Goal: Task Accomplishment & Management: Manage account settings

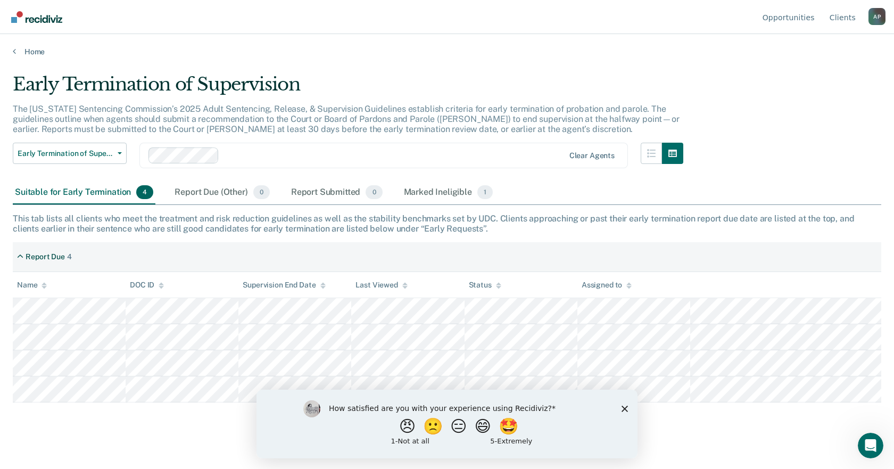
click at [623, 411] on icon "Close survey" at bounding box center [625, 408] width 6 height 6
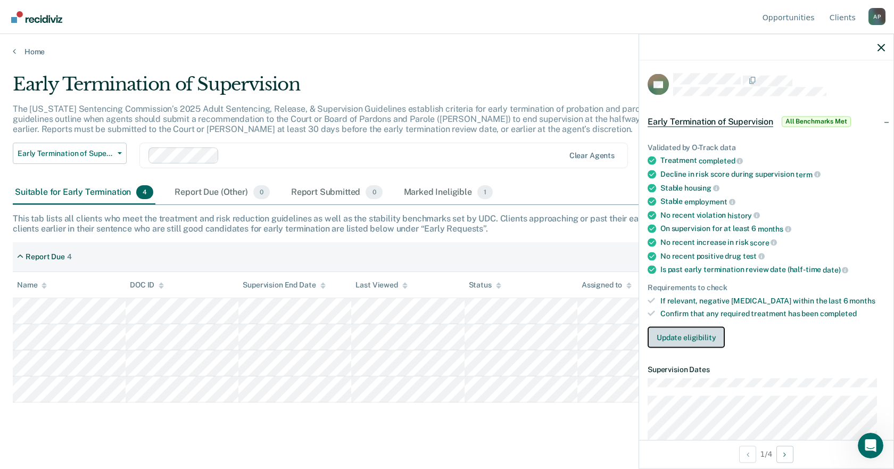
click at [708, 338] on button "Update eligibility" at bounding box center [686, 337] width 77 height 21
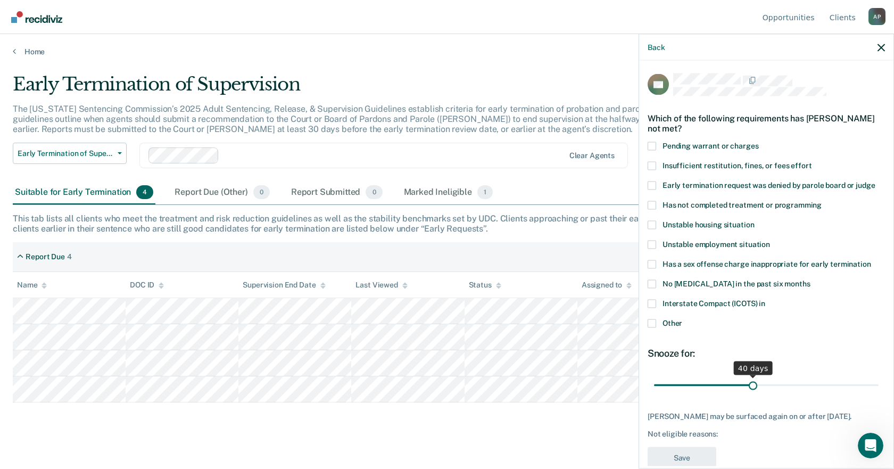
drag, startPoint x: 727, startPoint y: 385, endPoint x: 750, endPoint y: 385, distance: 22.9
type input "40"
click at [750, 385] on input "range" at bounding box center [766, 385] width 225 height 19
click at [654, 166] on span at bounding box center [652, 165] width 9 height 9
click at [812, 161] on input "Insufficient restitution, fines, or fees effort" at bounding box center [812, 161] width 0 height 0
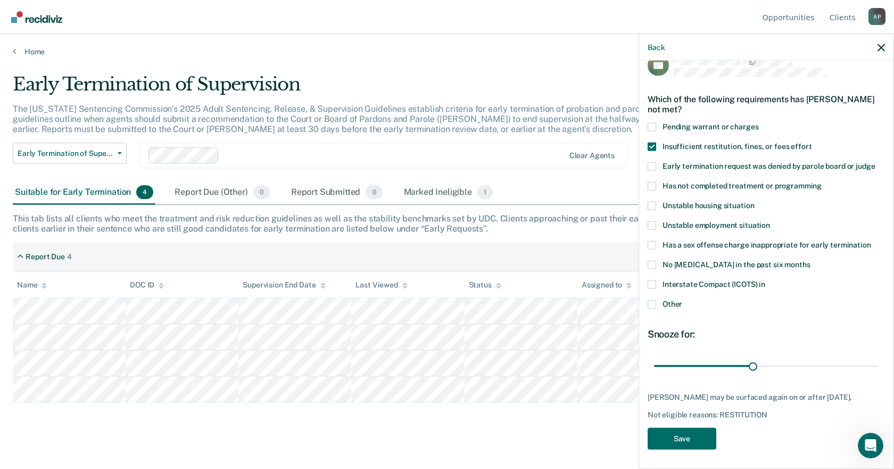
scroll to position [29, 0]
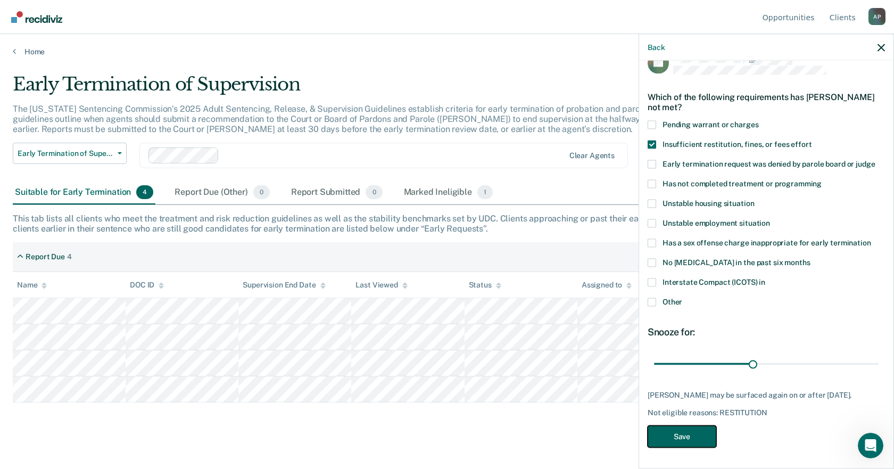
click at [691, 434] on button "Save" at bounding box center [682, 436] width 69 height 22
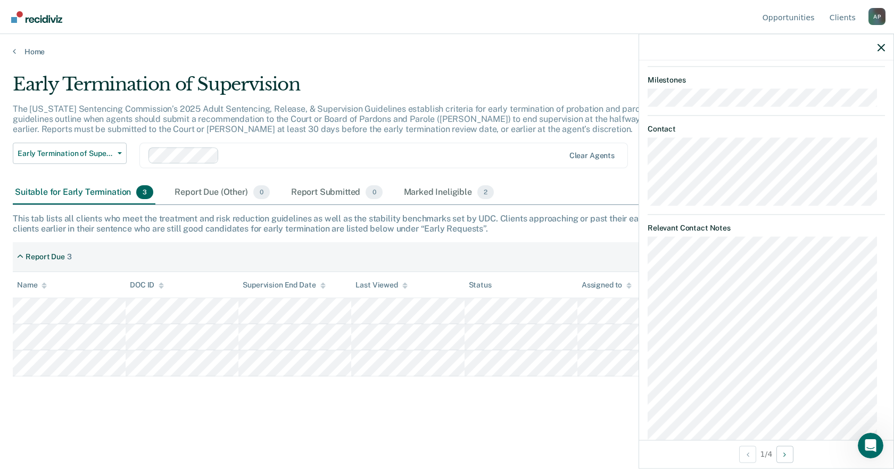
scroll to position [774, 0]
click at [879, 46] on icon "button" at bounding box center [881, 47] width 7 height 7
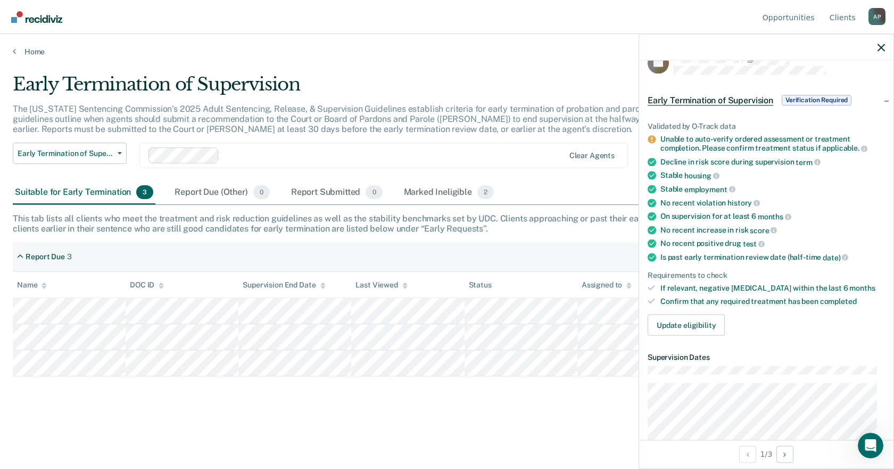
scroll to position [0, 0]
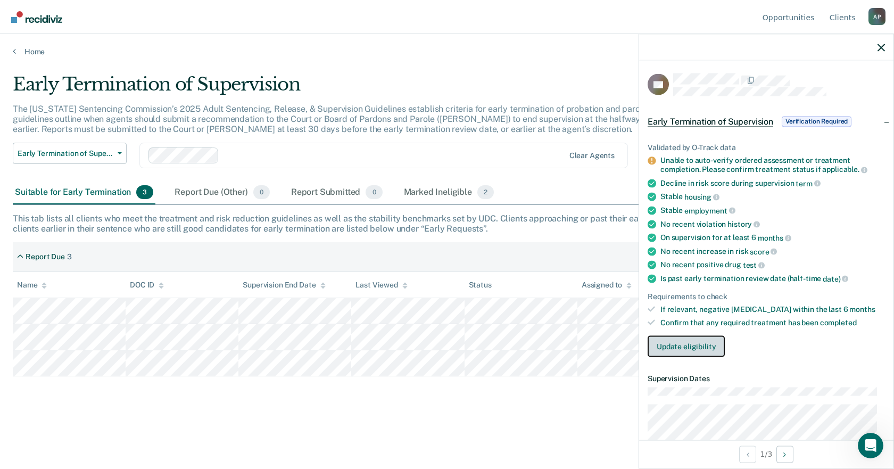
click at [697, 349] on button "Update eligibility" at bounding box center [686, 345] width 77 height 21
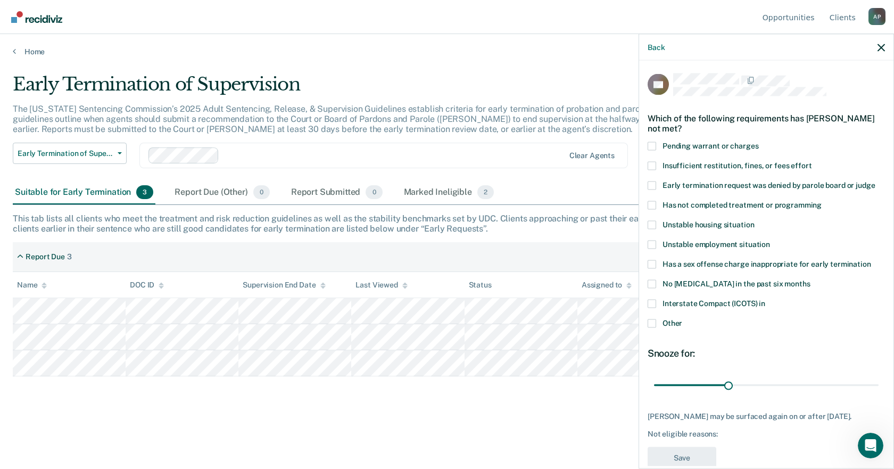
click at [653, 169] on span at bounding box center [652, 165] width 9 height 9
click at [812, 161] on input "Insufficient restitution, fines, or fees effort" at bounding box center [812, 161] width 0 height 0
click at [654, 323] on span at bounding box center [652, 323] width 9 height 9
click at [682, 319] on input "Other" at bounding box center [682, 319] width 0 height 0
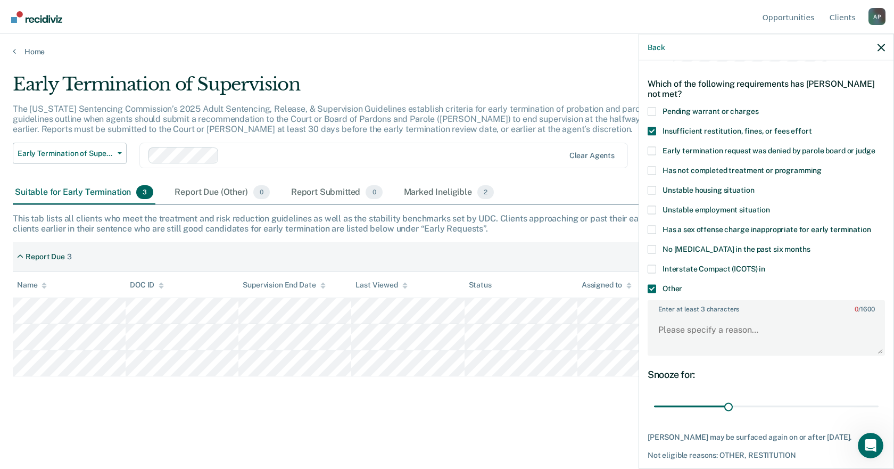
scroll to position [53, 0]
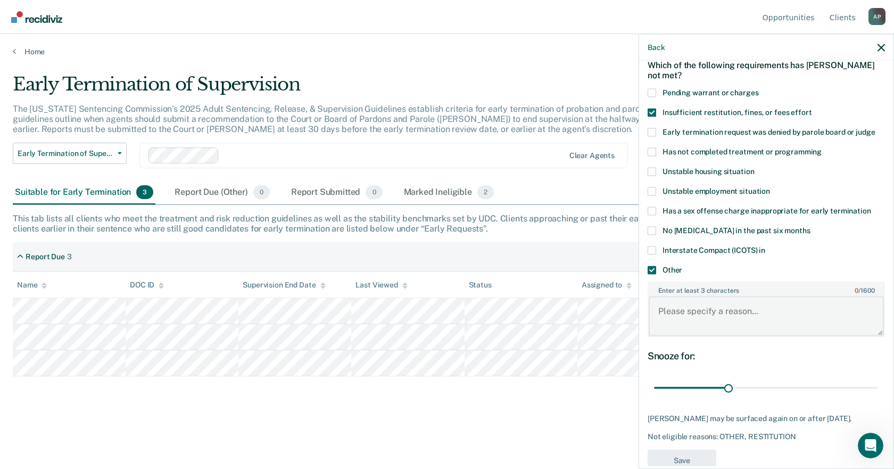
click at [681, 318] on textarea "Enter at least 3 characters 0 / 1600" at bounding box center [766, 315] width 235 height 39
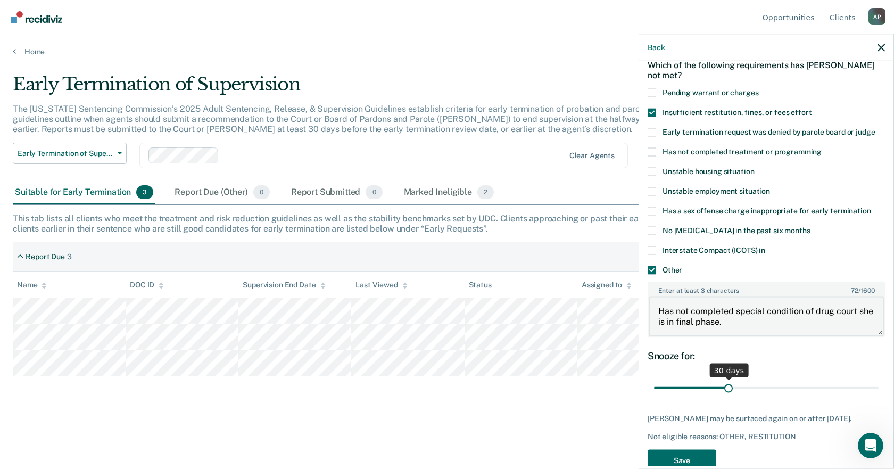
type textarea "Has not completed special condition of drug court she is in final phase."
drag, startPoint x: 725, startPoint y: 388, endPoint x: 797, endPoint y: 382, distance: 72.7
type input "60"
click at [797, 382] on input "range" at bounding box center [766, 387] width 225 height 19
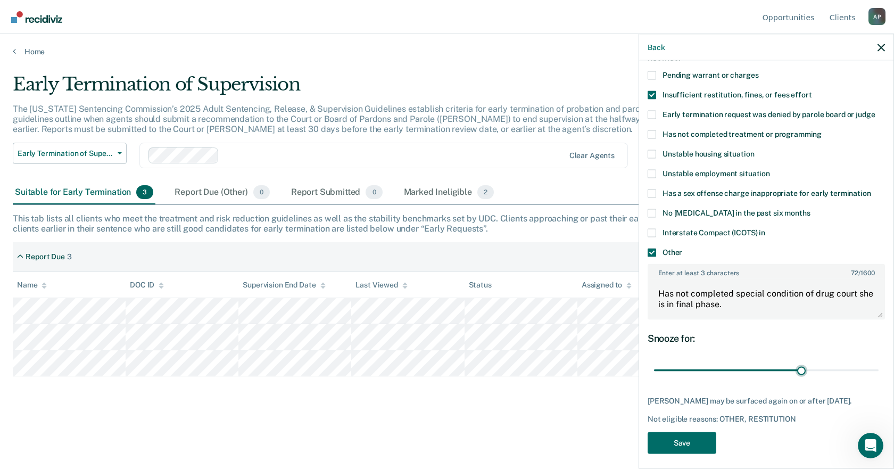
scroll to position [85, 0]
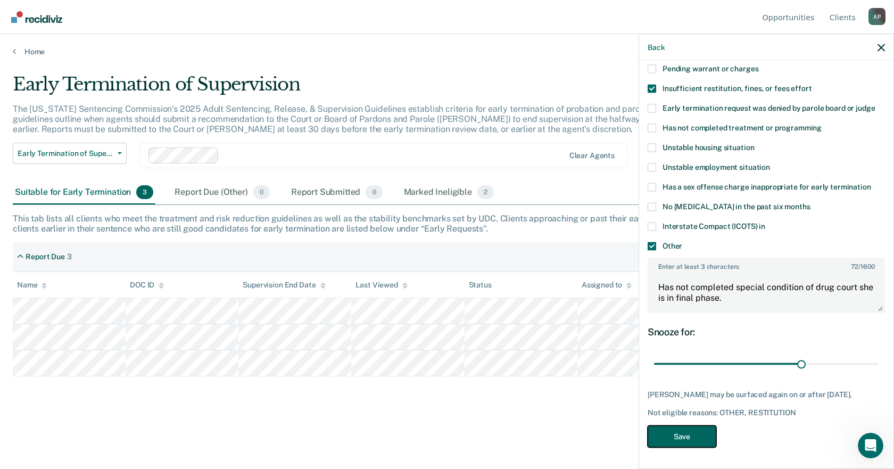
click at [698, 438] on button "Save" at bounding box center [682, 436] width 69 height 22
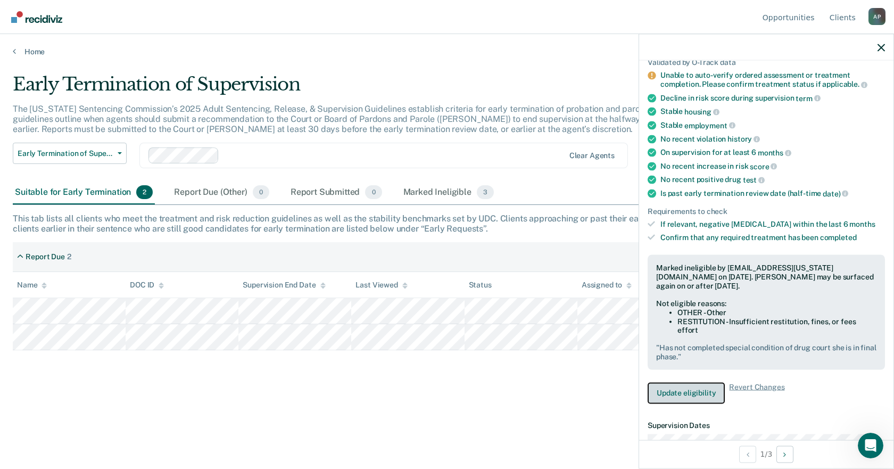
click at [705, 396] on button "Update eligibility" at bounding box center [686, 392] width 77 height 21
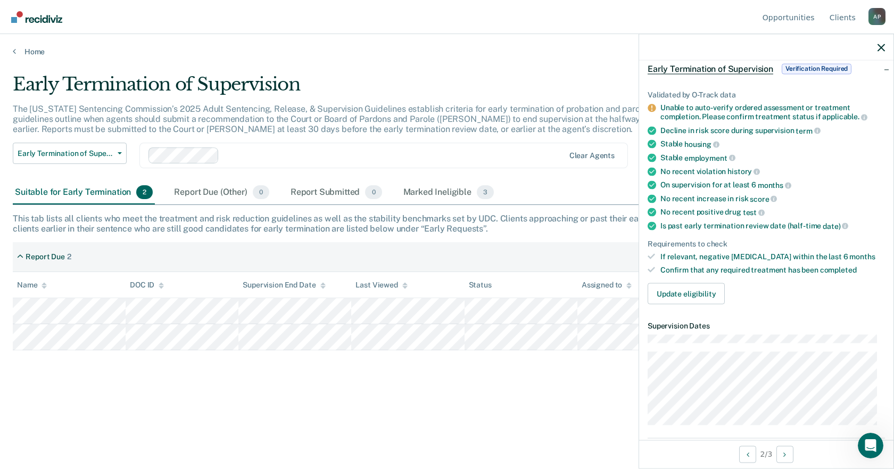
scroll to position [53, 0]
click at [688, 295] on button "Update eligibility" at bounding box center [686, 292] width 77 height 21
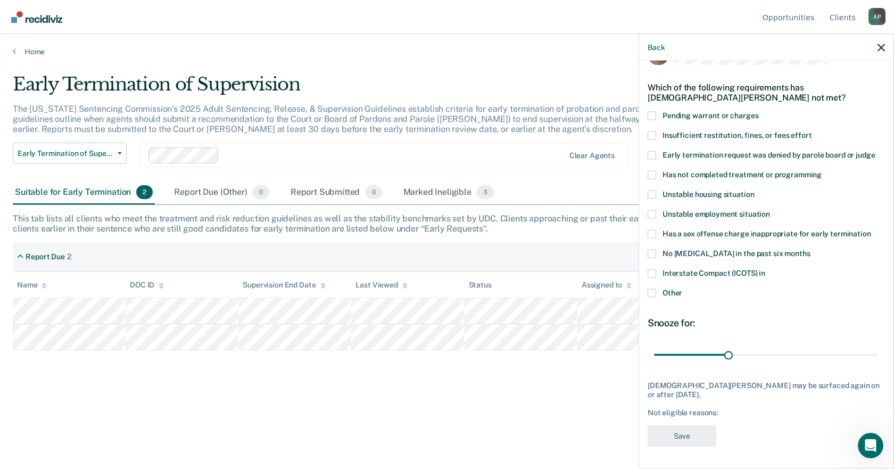
scroll to position [29, 0]
click at [654, 138] on span at bounding box center [652, 136] width 9 height 9
click at [812, 132] on input "Insufficient restitution, fines, or fees effort" at bounding box center [812, 132] width 0 height 0
click at [653, 294] on span at bounding box center [652, 294] width 9 height 9
click at [682, 290] on input "Other" at bounding box center [682, 290] width 0 height 0
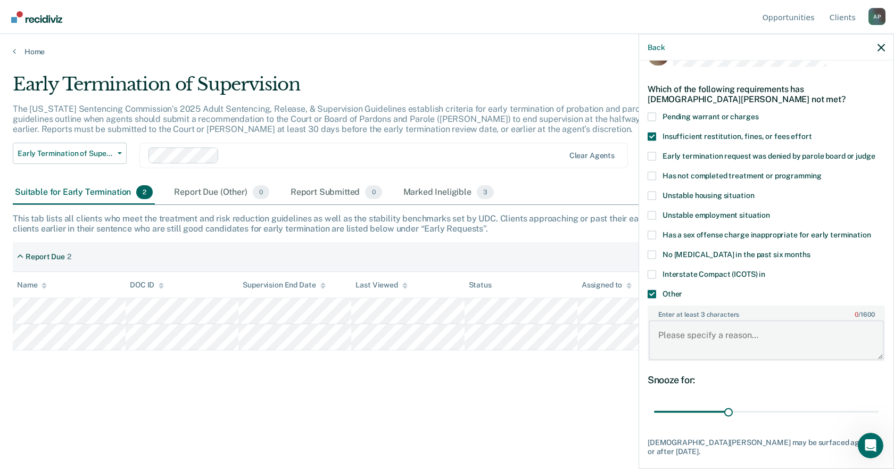
click at [694, 342] on textarea "Enter at least 3 characters 0 / 1600" at bounding box center [766, 339] width 235 height 39
type textarea "Has not completed special condition of drug court."
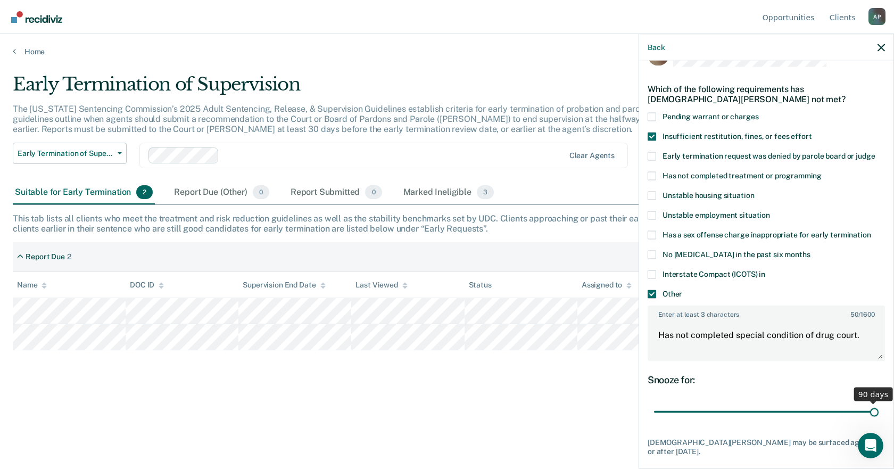
drag, startPoint x: 725, startPoint y: 410, endPoint x: 867, endPoint y: 408, distance: 141.1
type input "90"
click at [867, 408] on input "range" at bounding box center [766, 411] width 225 height 19
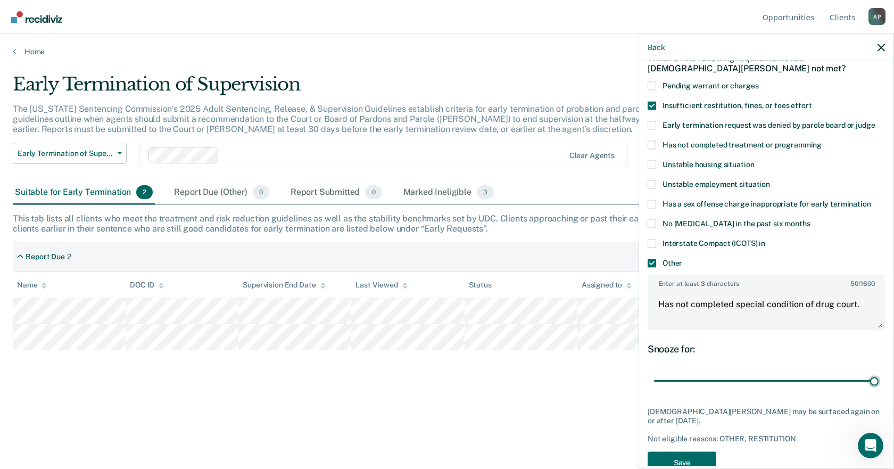
scroll to position [76, 0]
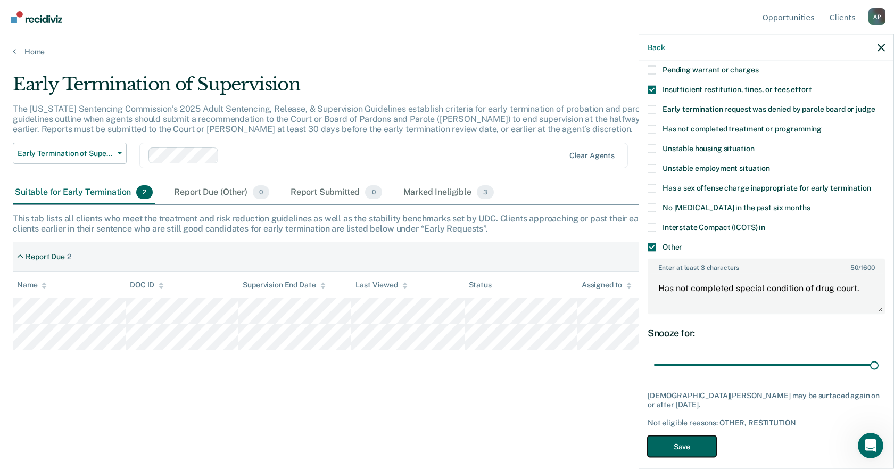
click at [691, 435] on button "Save" at bounding box center [682, 446] width 69 height 22
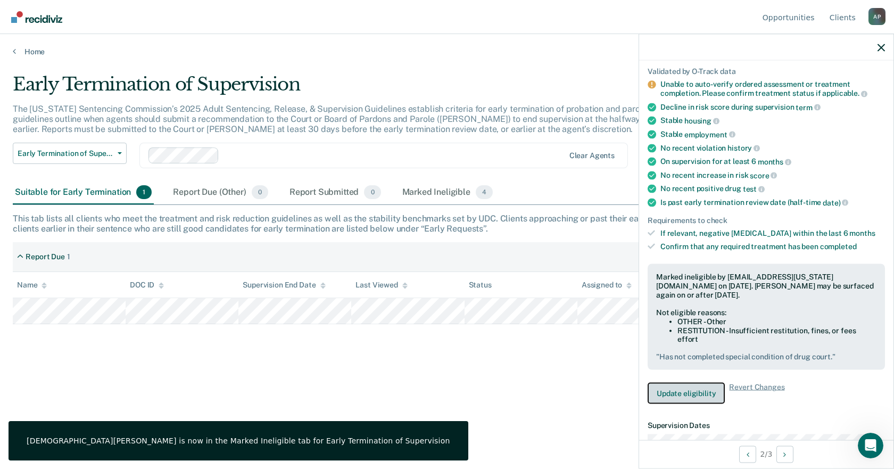
click at [703, 389] on button "Update eligibility" at bounding box center [686, 393] width 77 height 21
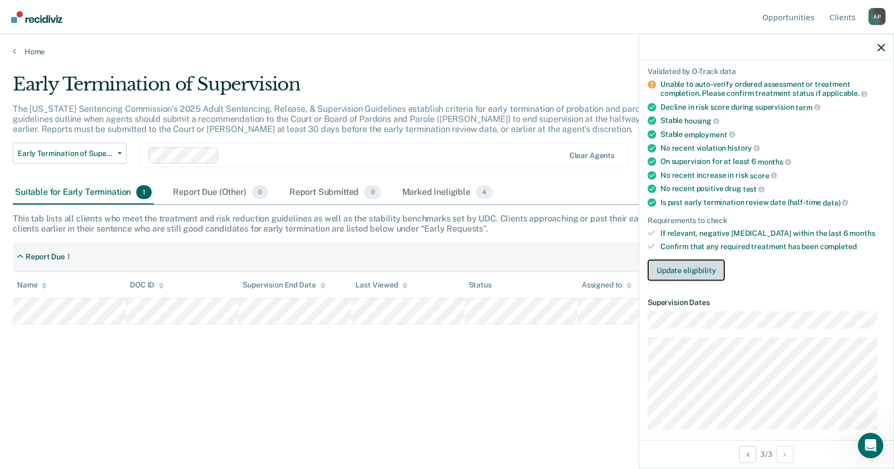
click at [694, 274] on button "Update eligibility" at bounding box center [686, 269] width 77 height 21
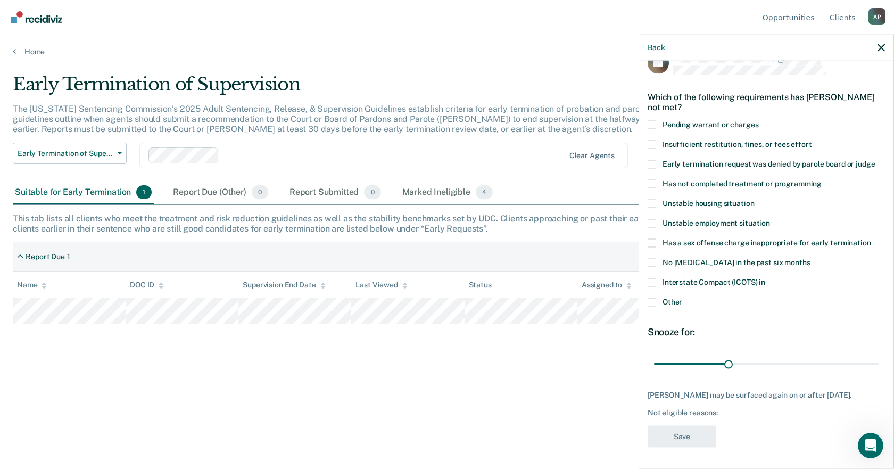
scroll to position [29, 0]
click at [653, 140] on span at bounding box center [652, 144] width 9 height 9
click at [812, 140] on input "Insufficient restitution, fines, or fees effort" at bounding box center [812, 140] width 0 height 0
click at [654, 298] on span at bounding box center [652, 302] width 9 height 9
click at [682, 298] on input "Other" at bounding box center [682, 298] width 0 height 0
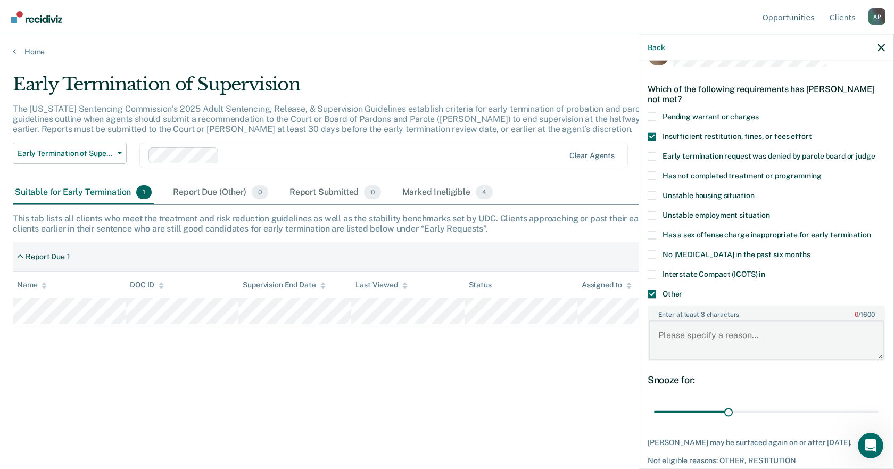
click at [690, 340] on textarea "Enter at least 3 characters 0 / 1600" at bounding box center [766, 339] width 235 height 39
type textarea "Has not completed special condition of drug court he is in the final phase."
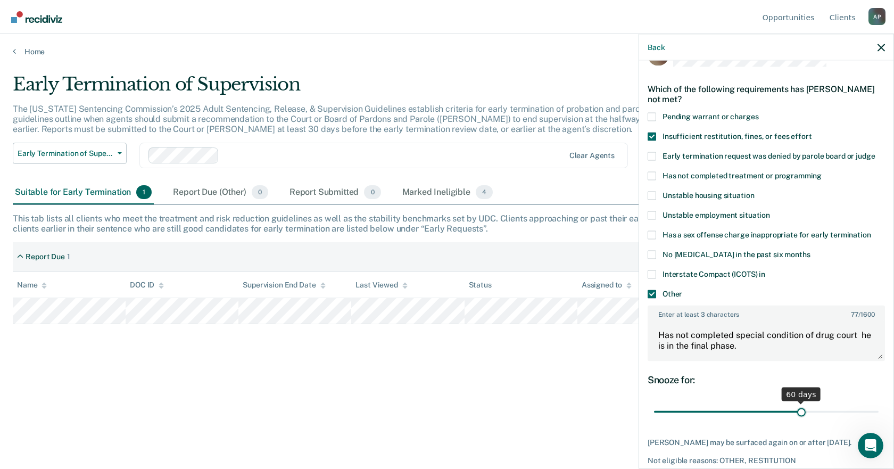
drag, startPoint x: 724, startPoint y: 409, endPoint x: 796, endPoint y: 407, distance: 72.4
type input "60"
click at [796, 407] on input "range" at bounding box center [766, 411] width 225 height 19
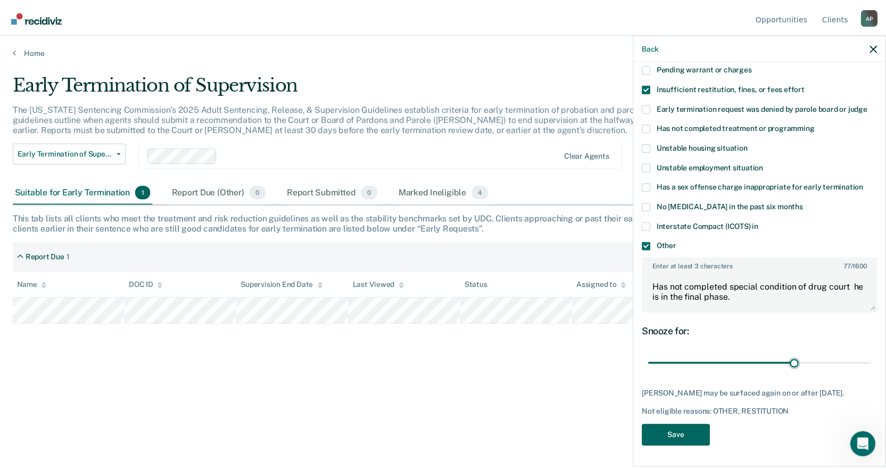
scroll to position [85, 0]
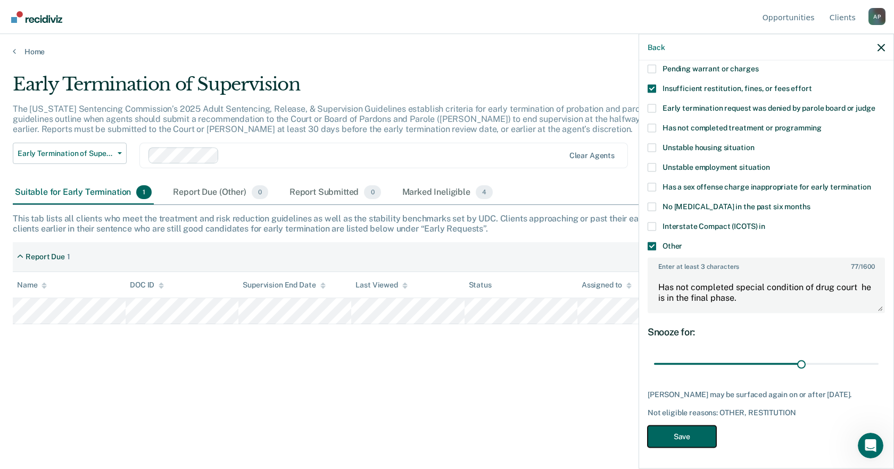
click at [679, 438] on button "Save" at bounding box center [682, 436] width 69 height 22
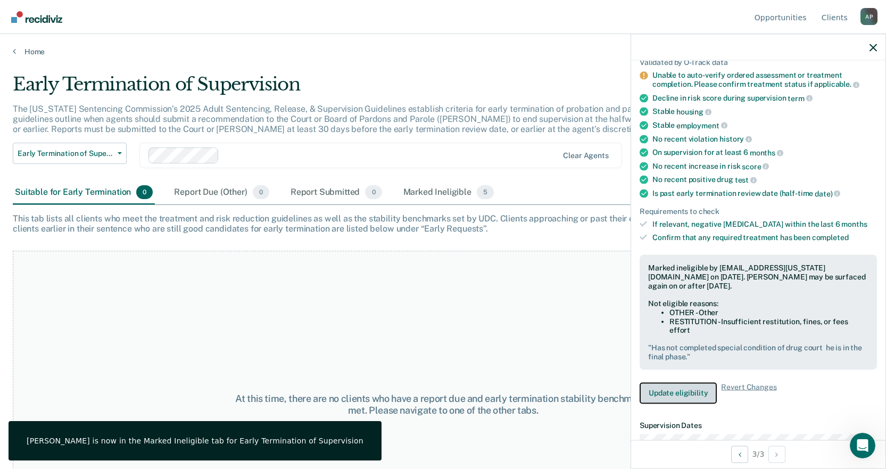
click at [691, 392] on button "Update eligibility" at bounding box center [678, 392] width 77 height 21
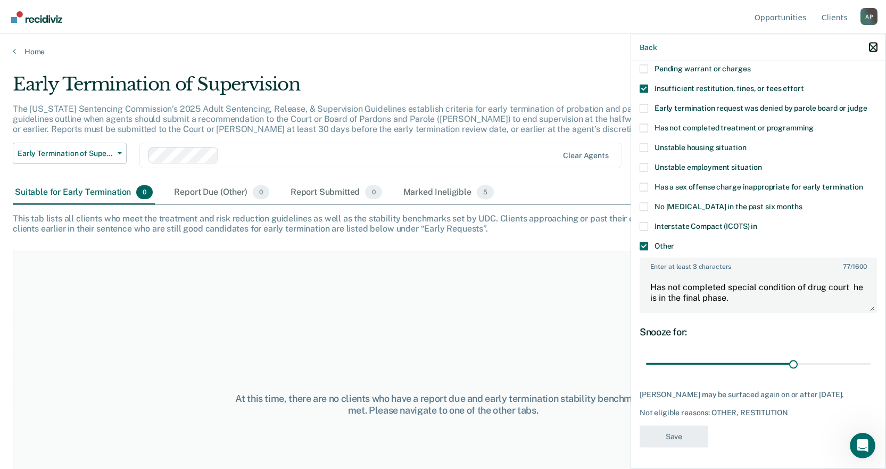
click at [875, 46] on icon "button" at bounding box center [873, 47] width 7 height 7
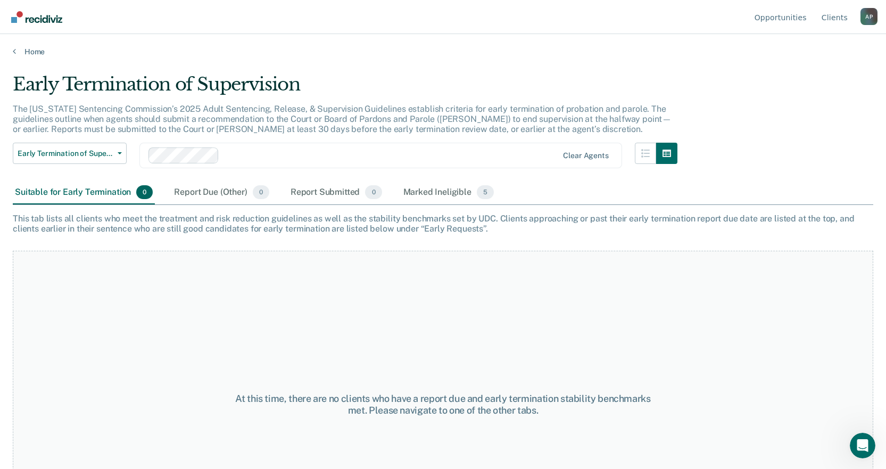
click at [869, 18] on div "A P" at bounding box center [869, 16] width 17 height 17
click at [814, 83] on link "Log Out" at bounding box center [826, 83] width 69 height 9
